Goal: Navigation & Orientation: Find specific page/section

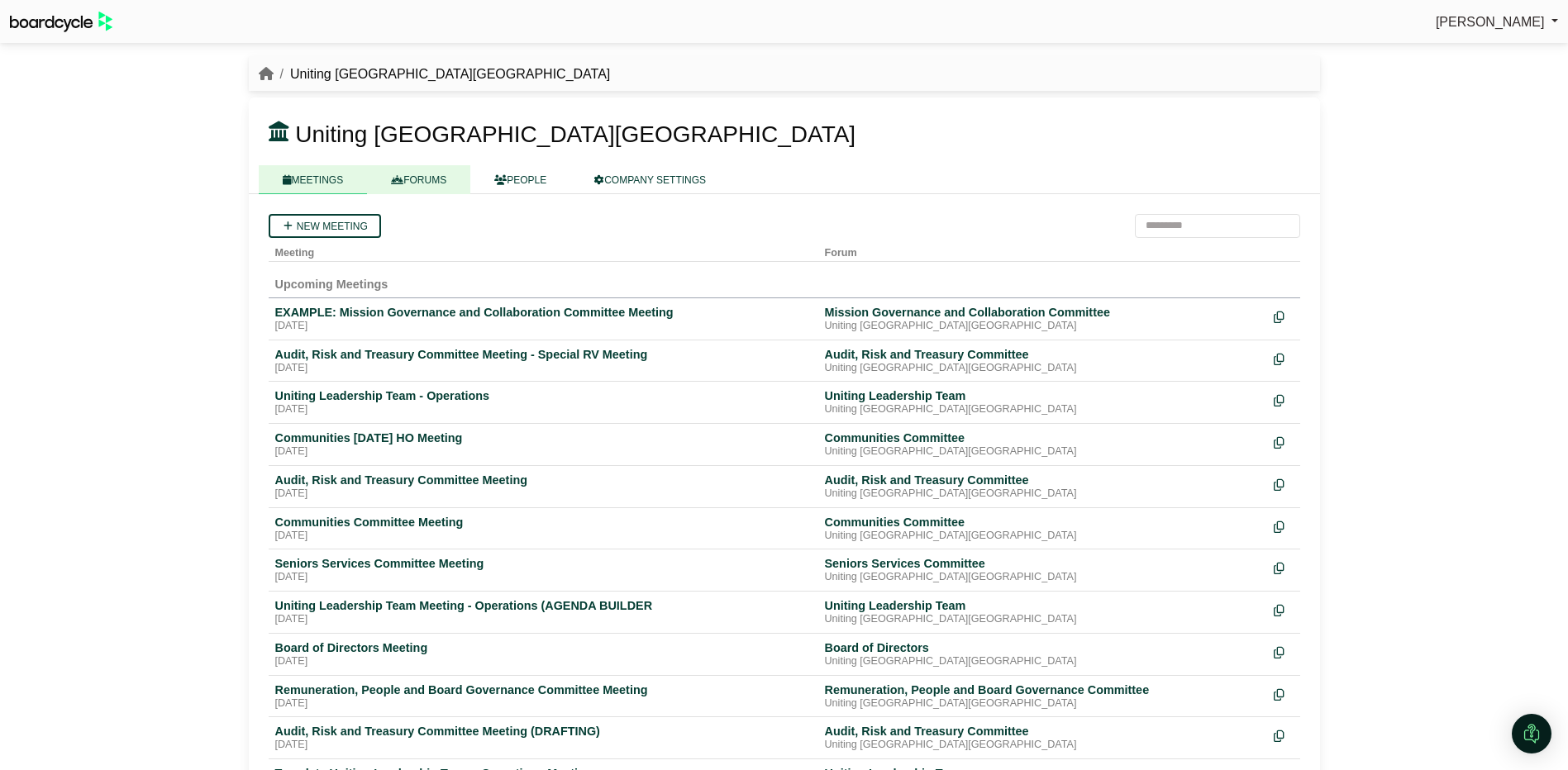
click at [417, 177] on link "FORUMS" at bounding box center [419, 180] width 104 height 29
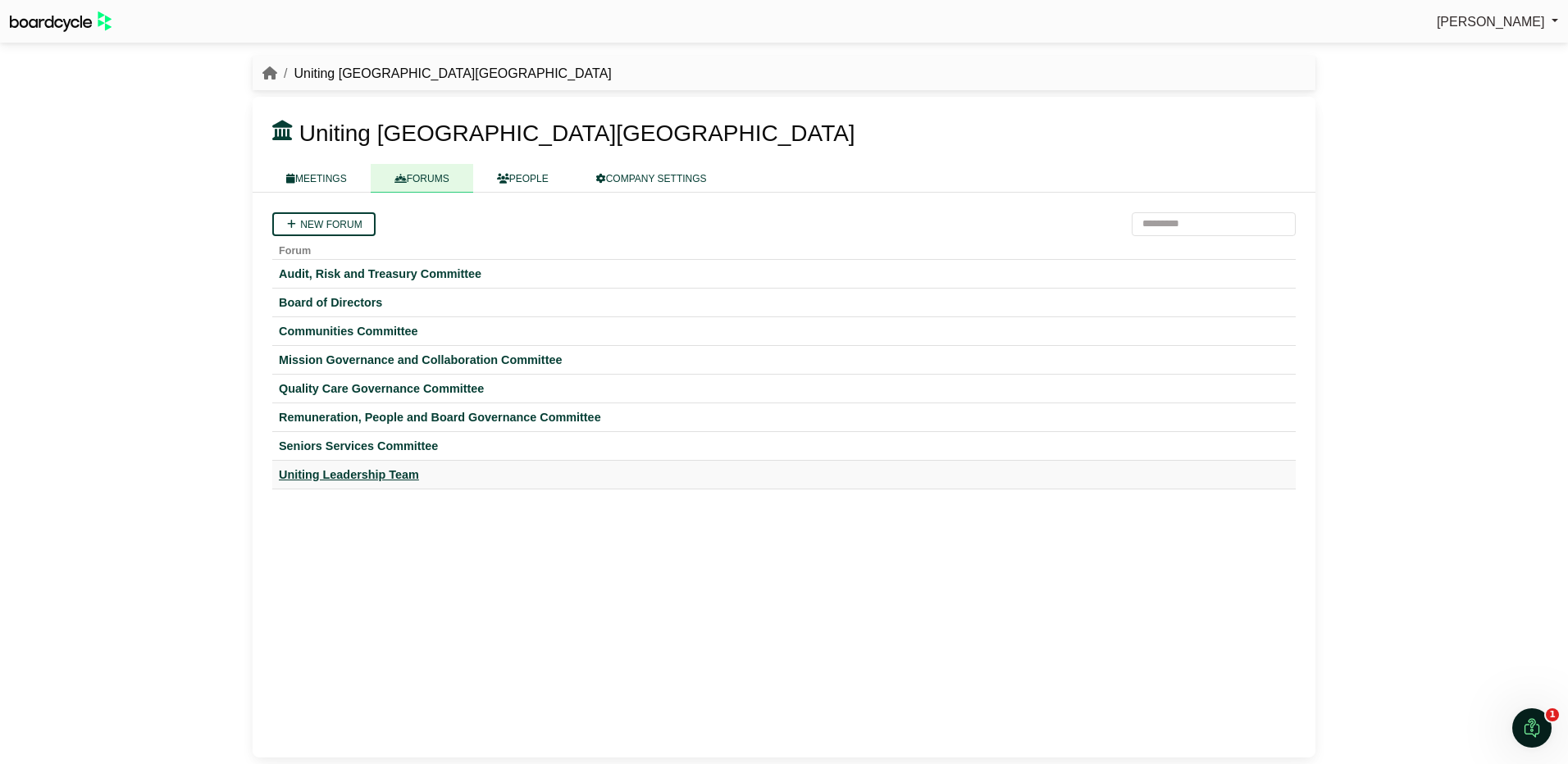
click at [336, 478] on div "Uniting Leadership Team" at bounding box center [784, 475] width 1010 height 15
